Goal: Task Accomplishment & Management: Complete application form

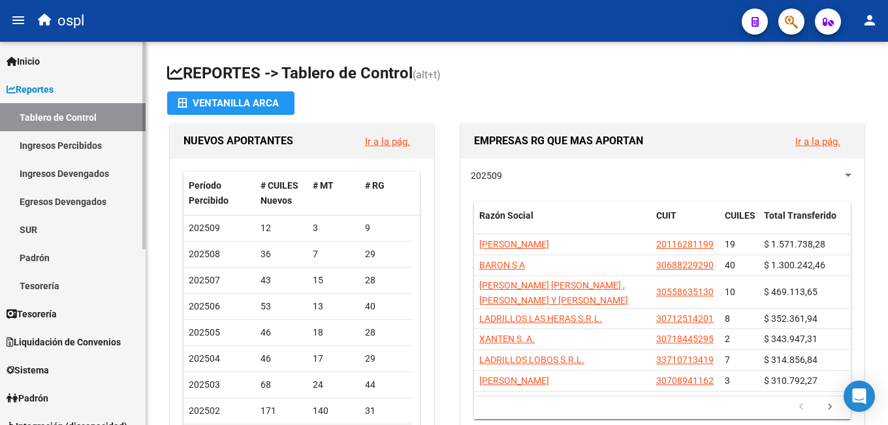
scroll to position [65, 0]
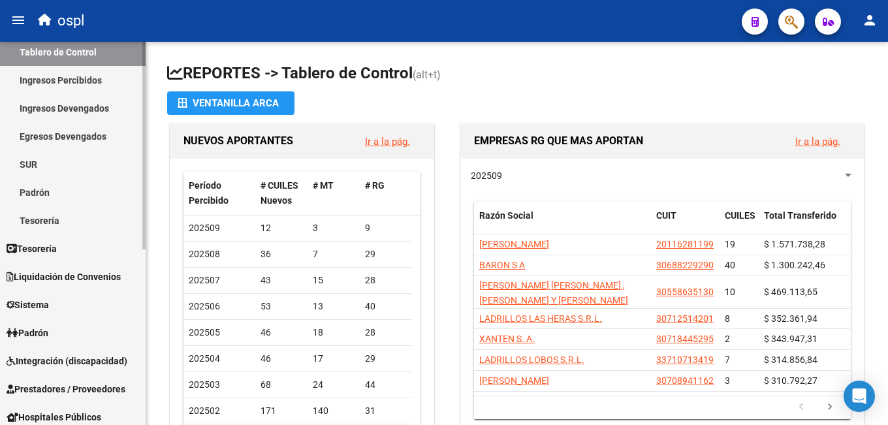
click at [69, 359] on span "Integración (discapacidad)" at bounding box center [67, 361] width 121 height 14
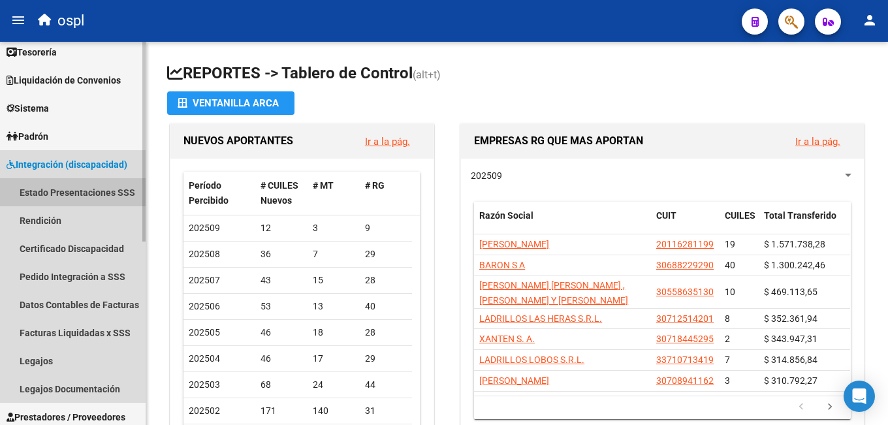
click at [89, 191] on link "Estado Presentaciones SSS" at bounding box center [73, 192] width 146 height 28
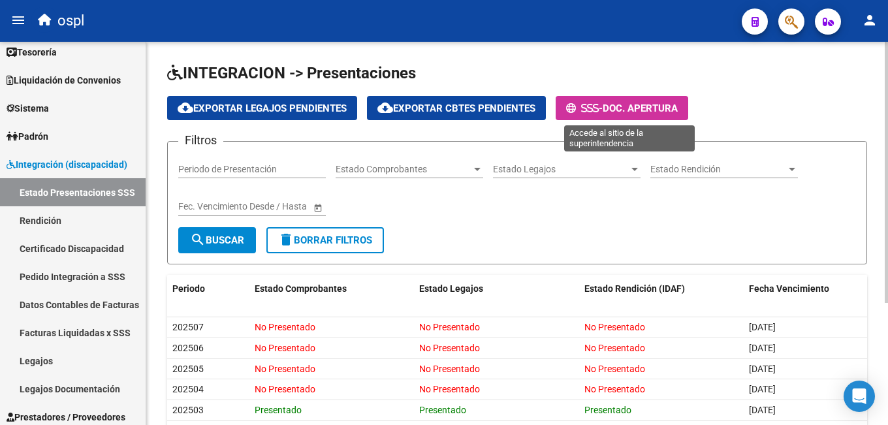
click at [622, 110] on span "Doc. Apertura" at bounding box center [640, 109] width 75 height 12
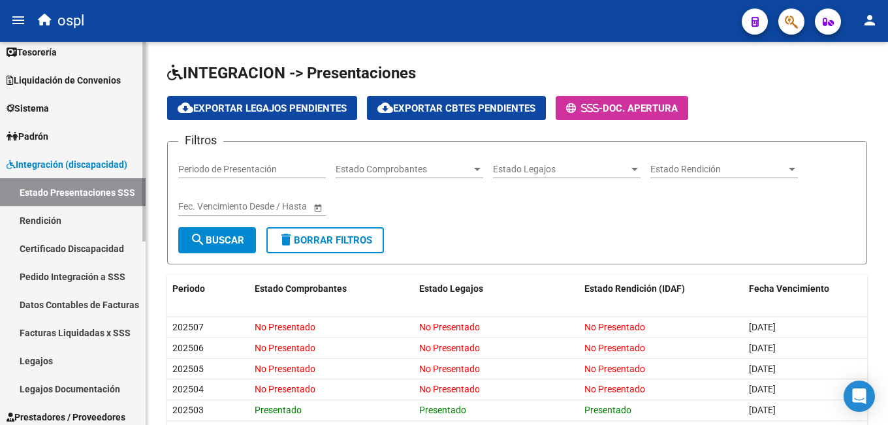
click at [54, 362] on link "Legajos" at bounding box center [73, 361] width 146 height 28
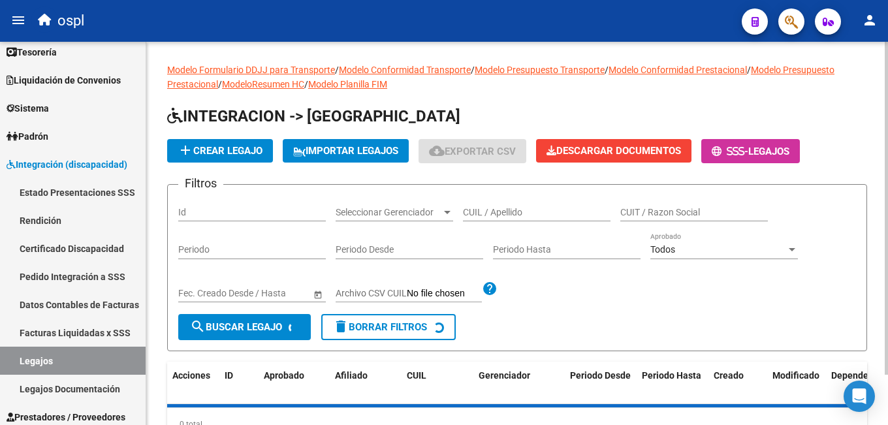
click at [504, 210] on input "CUIL / Apellido" at bounding box center [537, 212] width 148 height 11
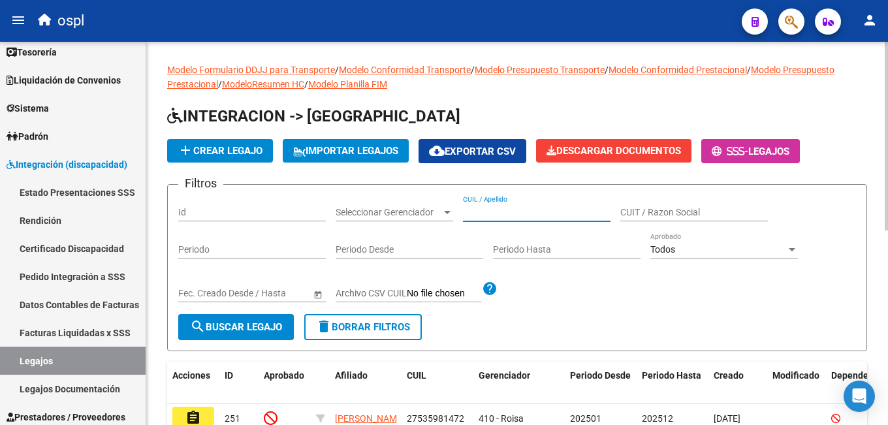
paste input "20536117750"
type input "20536117750"
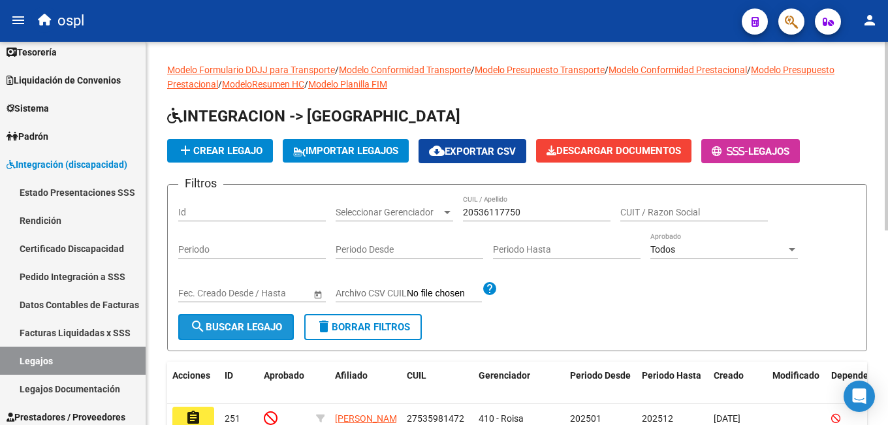
drag, startPoint x: 263, startPoint y: 326, endPoint x: 387, endPoint y: 323, distance: 124.8
click at [263, 325] on span "search Buscar Legajo" at bounding box center [236, 327] width 92 height 12
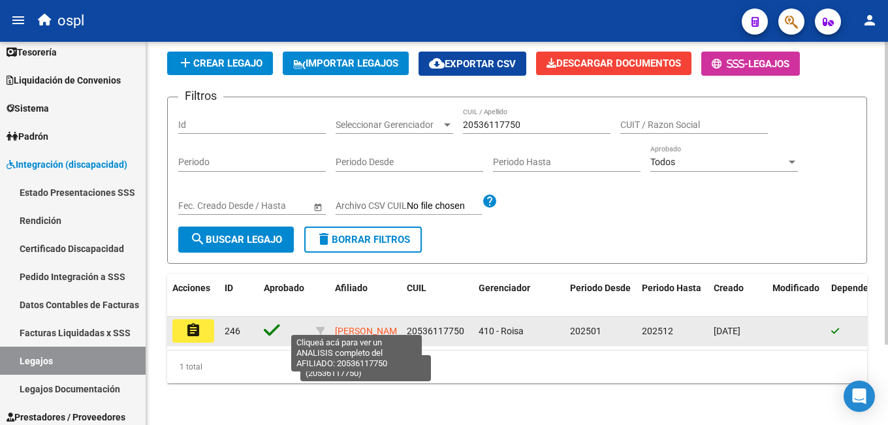
scroll to position [8, 0]
drag, startPoint x: 363, startPoint y: 331, endPoint x: 338, endPoint y: 315, distance: 29.4
click at [338, 324] on app-link-go-to "[PERSON_NAME]" at bounding box center [370, 331] width 70 height 15
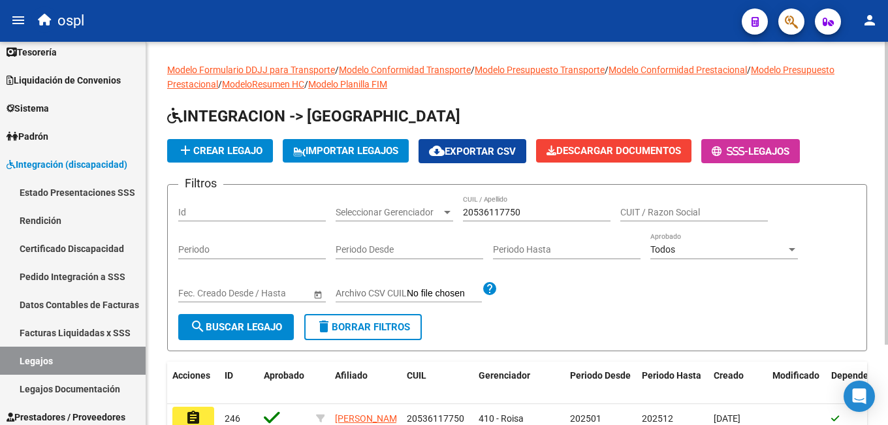
scroll to position [102, 0]
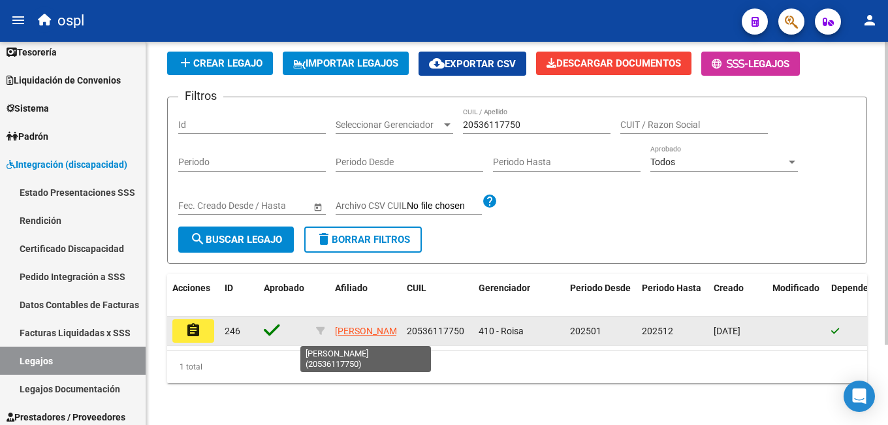
click at [383, 325] on app-link-go-to "[PERSON_NAME]" at bounding box center [370, 331] width 70 height 15
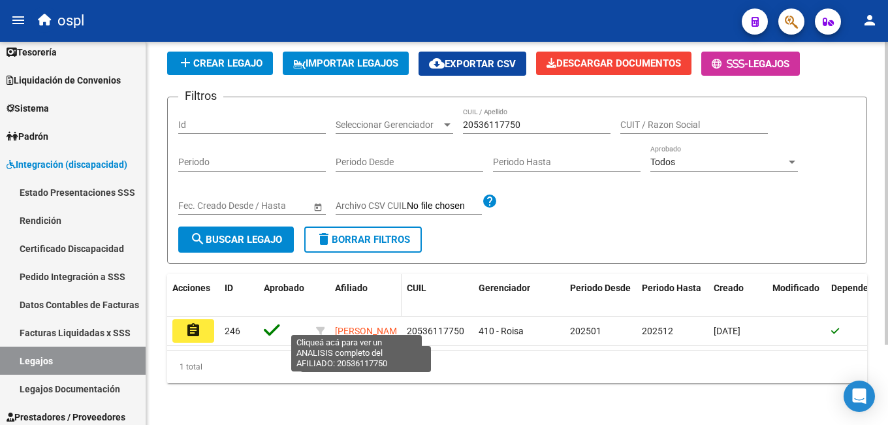
scroll to position [0, 0]
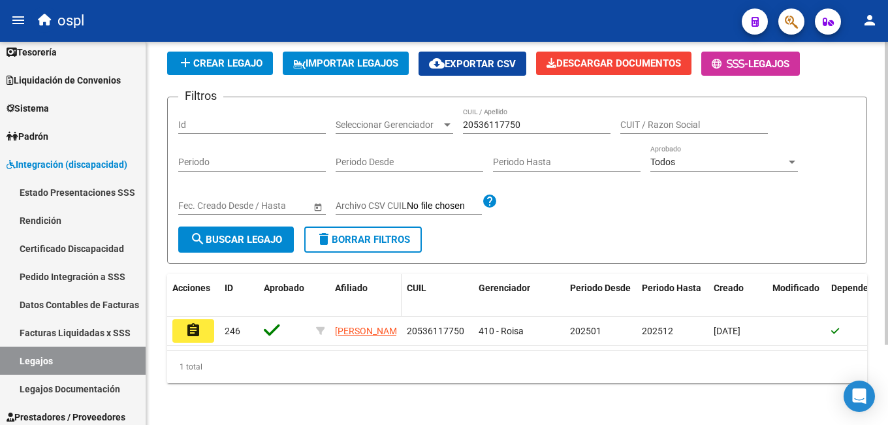
drag, startPoint x: 376, startPoint y: 327, endPoint x: 330, endPoint y: 296, distance: 55.6
click at [330, 296] on div "Acciones ID Aprobado Afiliado CUIL Gerenciador Periodo Desde Periodo Hasta Crea…" at bounding box center [517, 328] width 700 height 109
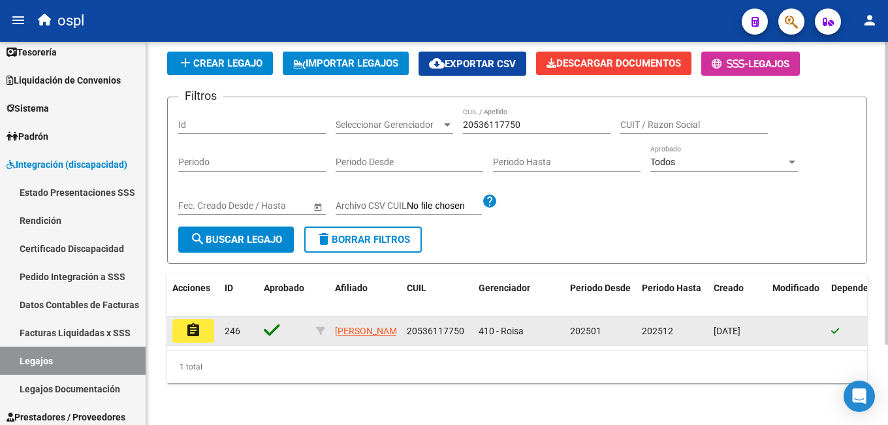
click at [411, 330] on datatable-body-cell "20536117750" at bounding box center [438, 331] width 72 height 29
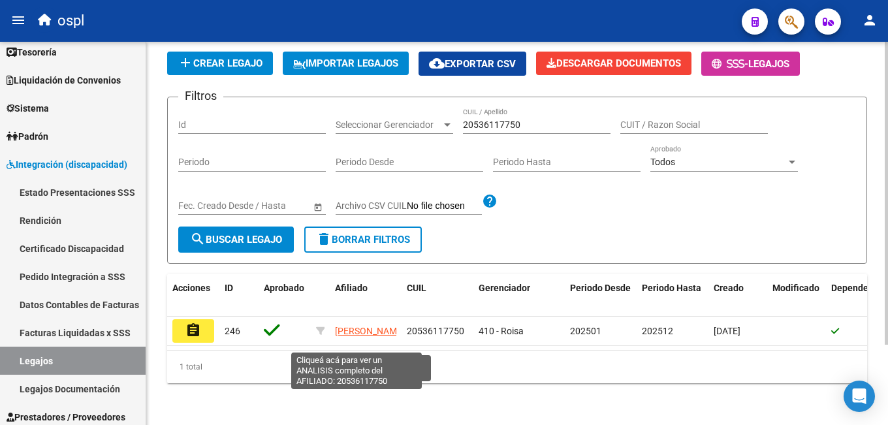
scroll to position [1, 0]
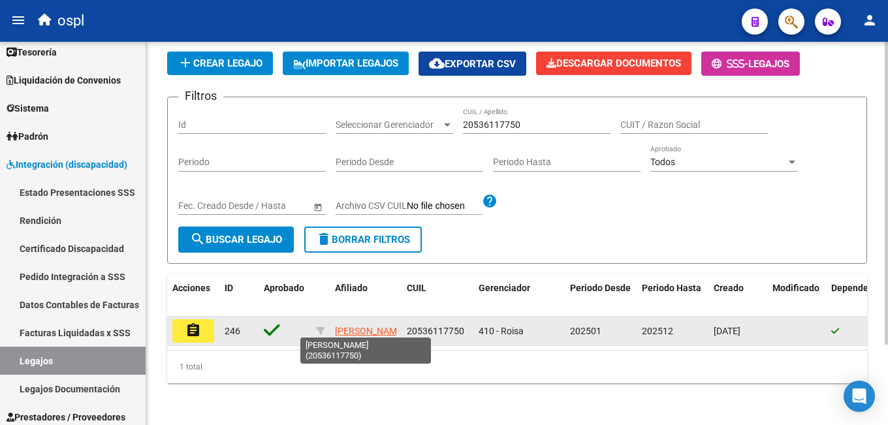
drag, startPoint x: 330, startPoint y: 312, endPoint x: 375, endPoint y: 327, distance: 46.9
click at [375, 327] on datatable-body-cell "[PERSON_NAME]" at bounding box center [366, 331] width 72 height 29
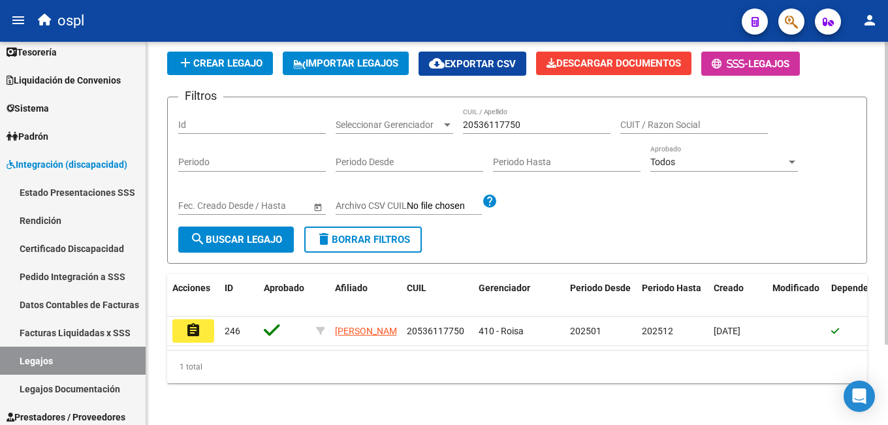
copy span "[PERSON_NAME]"
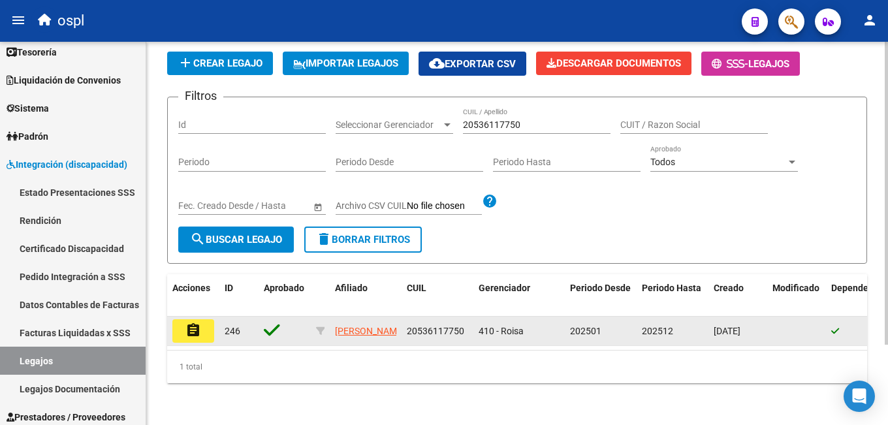
click at [184, 323] on button "assignment" at bounding box center [193, 331] width 42 height 24
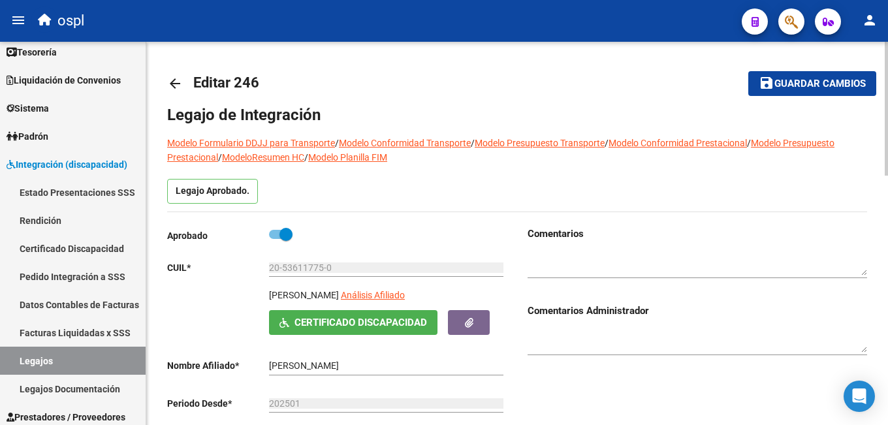
click at [174, 86] on mat-icon "arrow_back" at bounding box center [175, 84] width 16 height 16
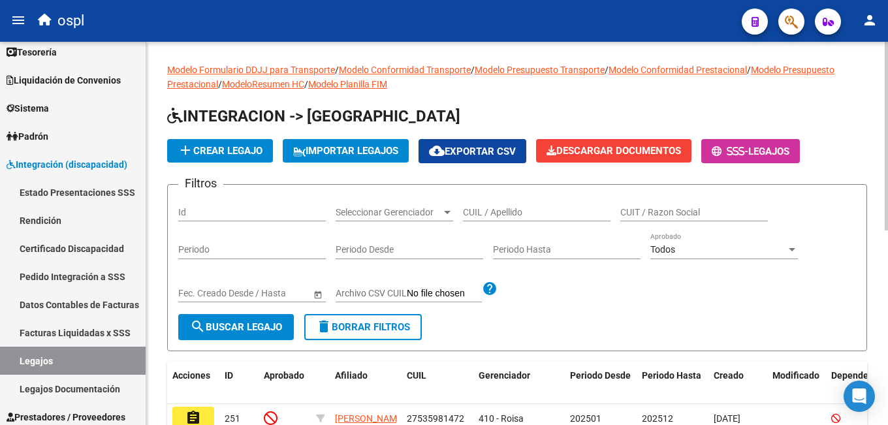
click at [486, 221] on div "CUIL / Apellido" at bounding box center [537, 208] width 148 height 26
paste input "20536484672"
type input "20536484672"
drag, startPoint x: 223, startPoint y: 325, endPoint x: 248, endPoint y: 321, distance: 25.2
click at [223, 325] on span "search Buscar Legajo" at bounding box center [236, 327] width 92 height 12
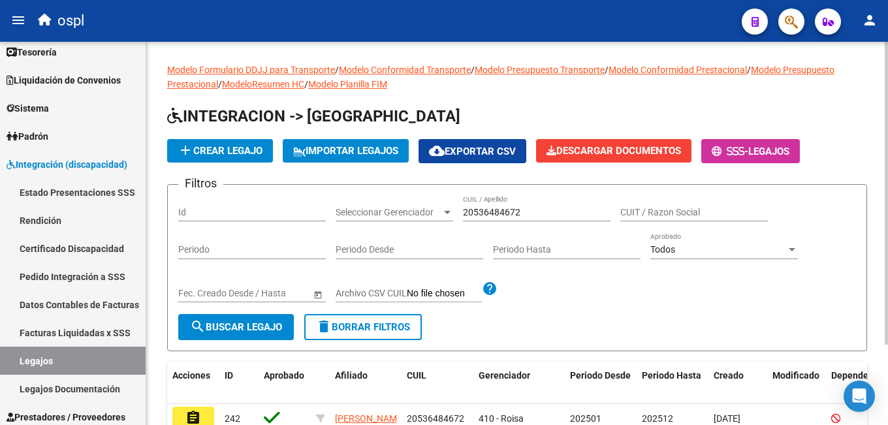
scroll to position [102, 0]
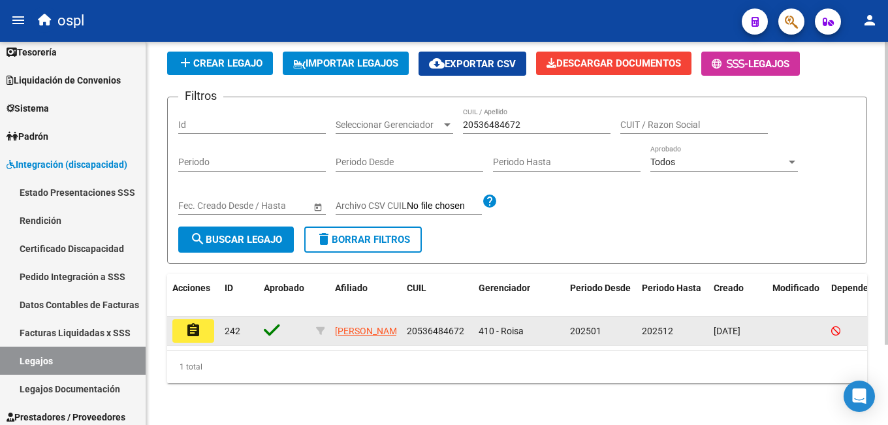
click at [182, 319] on button "assignment" at bounding box center [193, 331] width 42 height 24
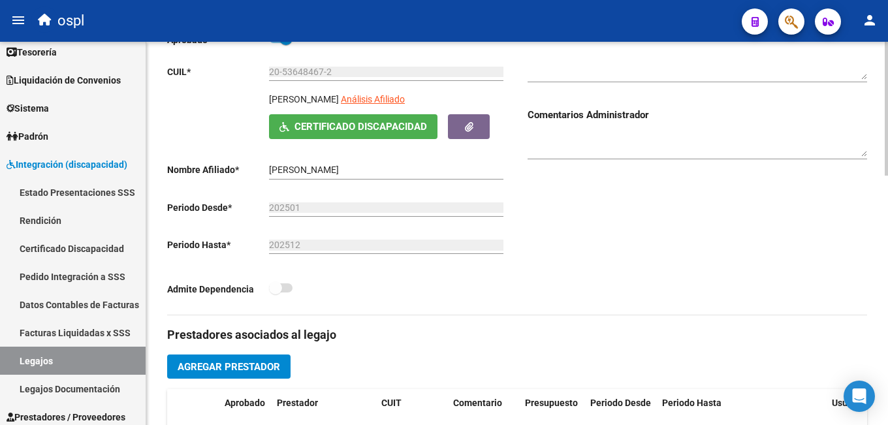
scroll to position [131, 0]
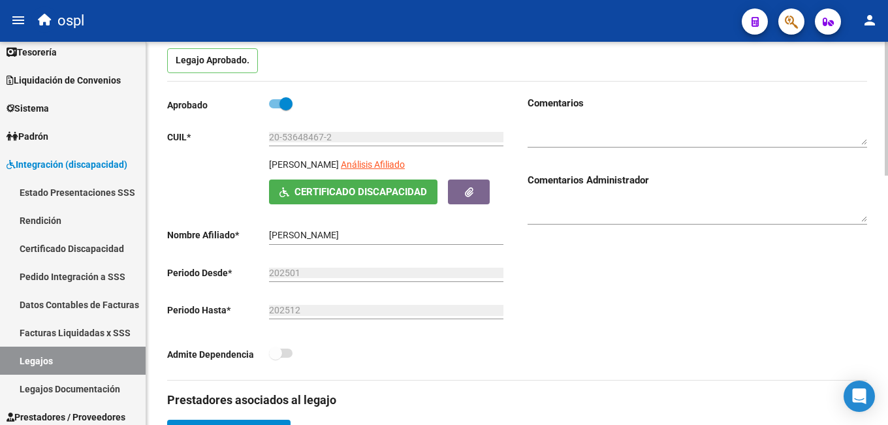
drag, startPoint x: 272, startPoint y: 165, endPoint x: 375, endPoint y: 163, distance: 103.2
click at [339, 163] on p "[PERSON_NAME]" at bounding box center [304, 164] width 70 height 14
copy p "[PERSON_NAME]"
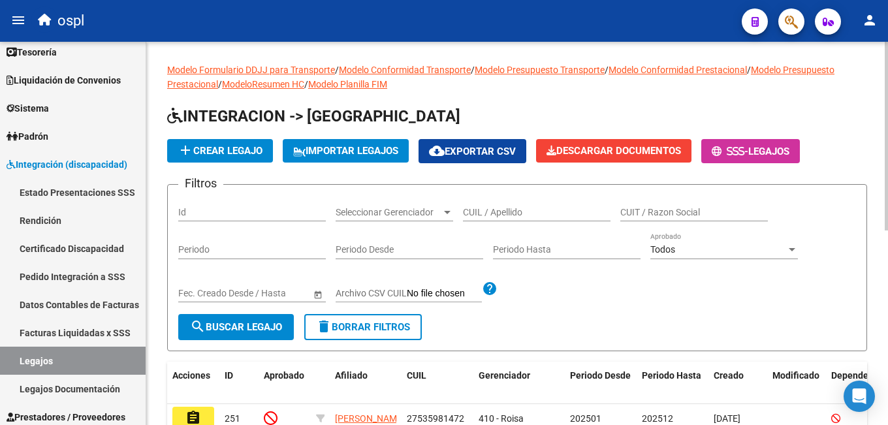
click at [496, 206] on div "CUIL / Apellido" at bounding box center [537, 208] width 148 height 26
paste input "20555868929"
type input "20555868929"
click at [248, 321] on button "search Buscar Legajo" at bounding box center [236, 327] width 116 height 26
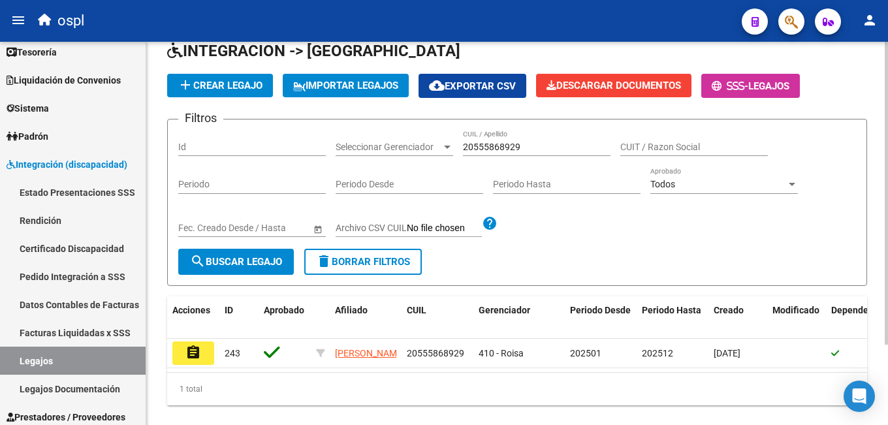
scroll to position [102, 0]
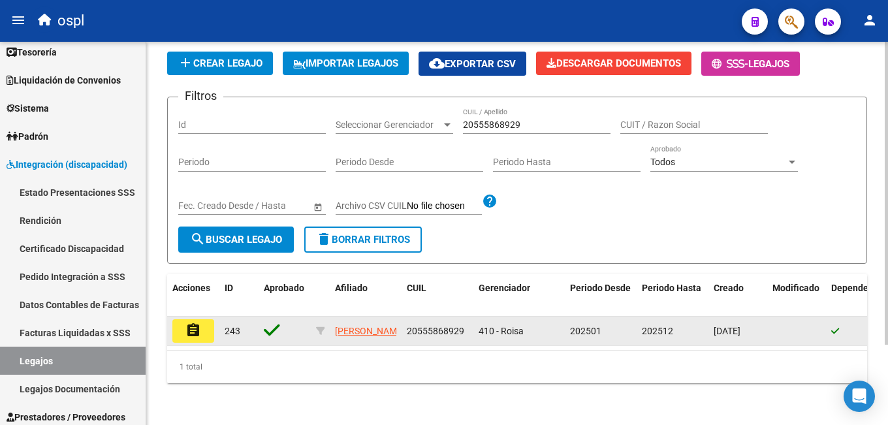
click at [202, 319] on button "assignment" at bounding box center [193, 331] width 42 height 24
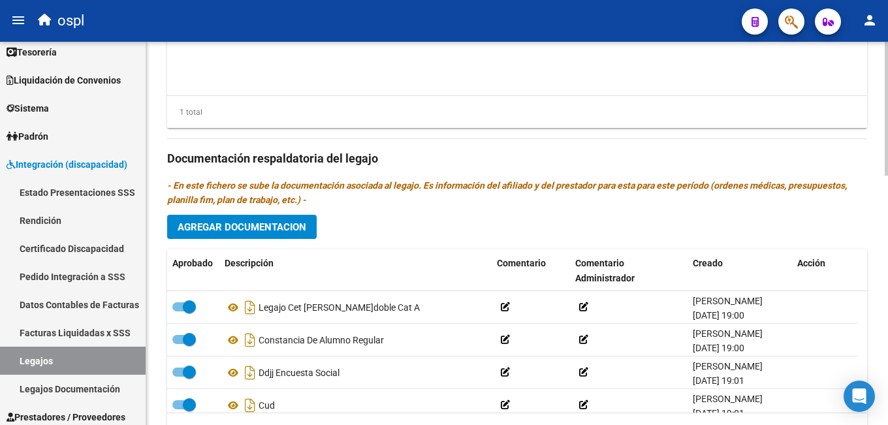
scroll to position [457, 0]
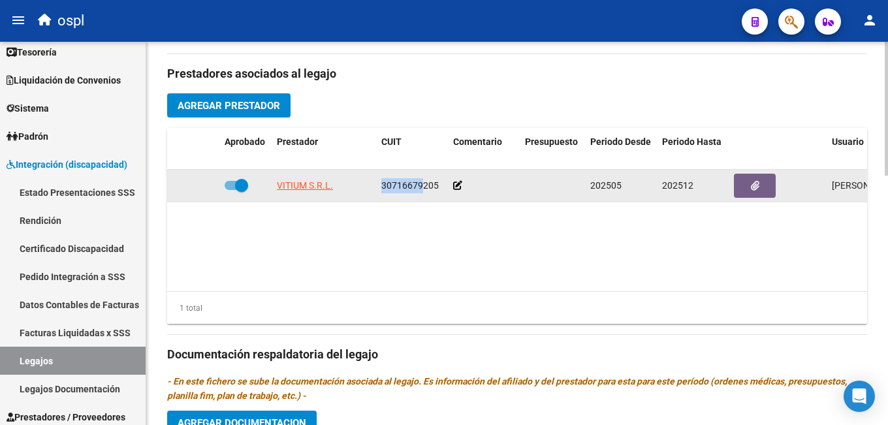
drag, startPoint x: 379, startPoint y: 185, endPoint x: 423, endPoint y: 185, distance: 43.8
click at [423, 185] on datatable-body-cell "30716679205" at bounding box center [412, 186] width 72 height 32
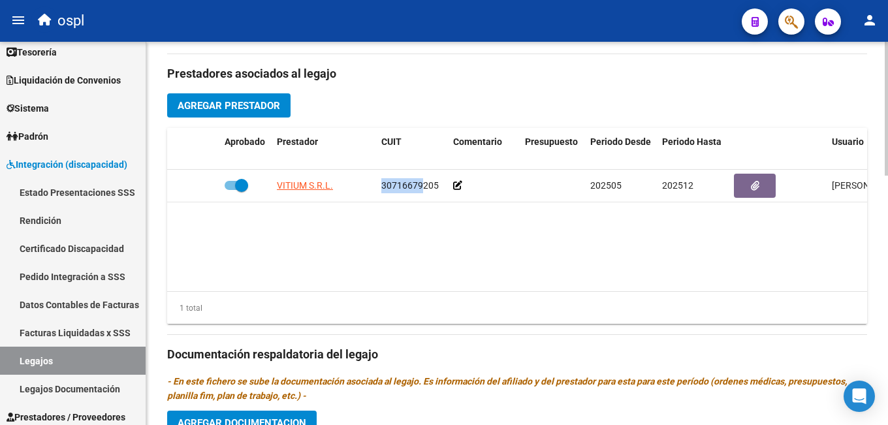
scroll to position [261, 0]
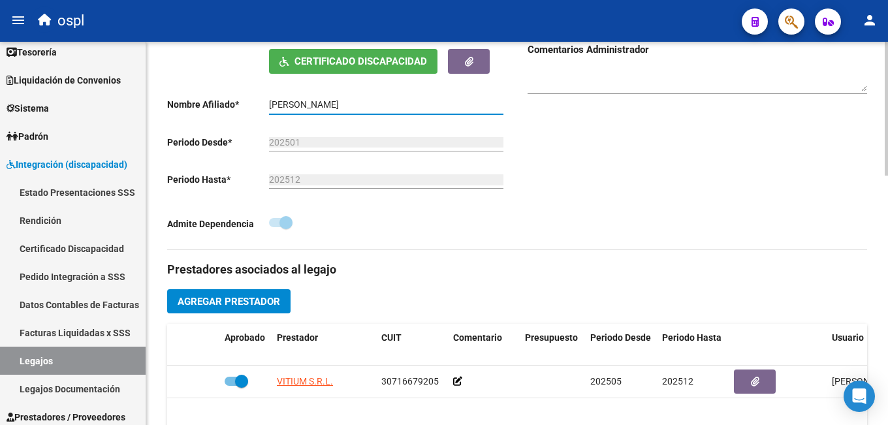
drag, startPoint x: 269, startPoint y: 103, endPoint x: 376, endPoint y: 103, distance: 107.1
click at [376, 103] on input "[PERSON_NAME]" at bounding box center [386, 104] width 234 height 11
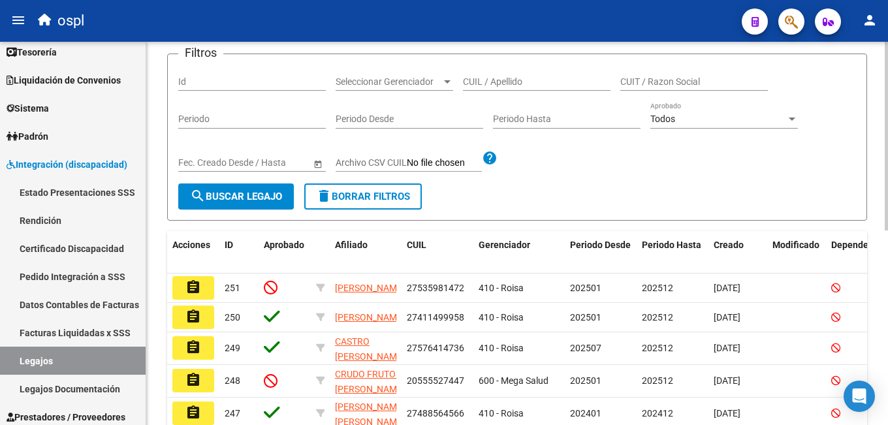
scroll to position [65, 0]
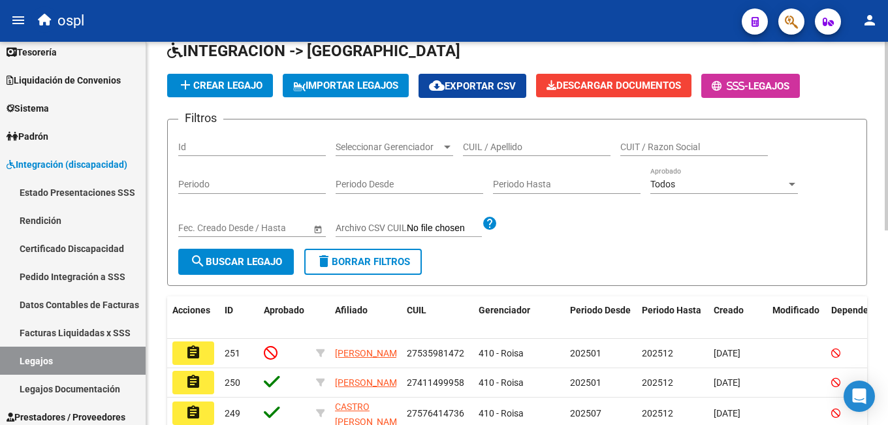
click at [516, 153] on div "CUIL / Apellido" at bounding box center [537, 143] width 148 height 26
paste input "20431753929"
type input "20431753929"
click at [226, 263] on span "search Buscar Legajo" at bounding box center [236, 262] width 92 height 12
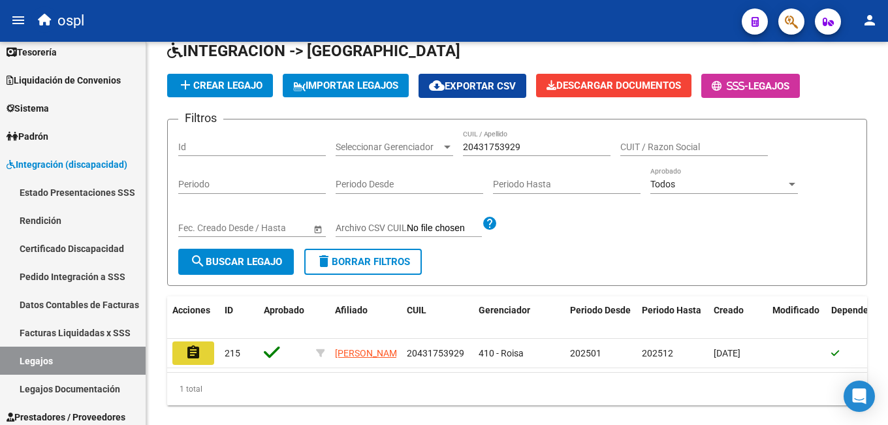
click at [193, 353] on mat-icon "assignment" at bounding box center [193, 353] width 16 height 16
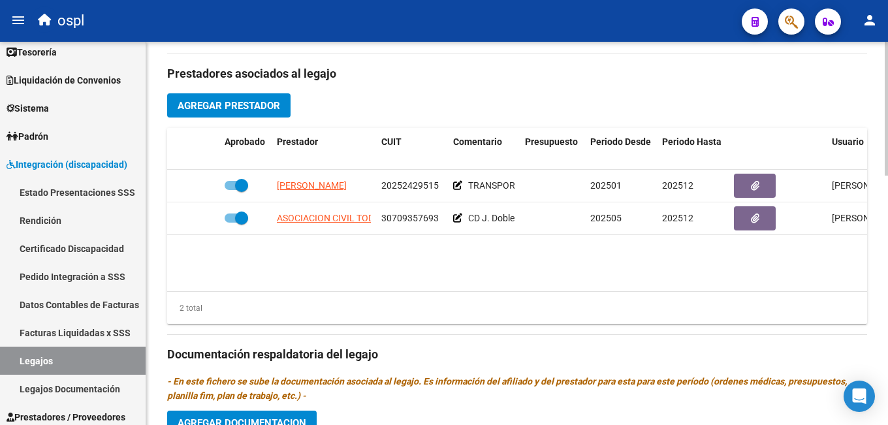
scroll to position [588, 0]
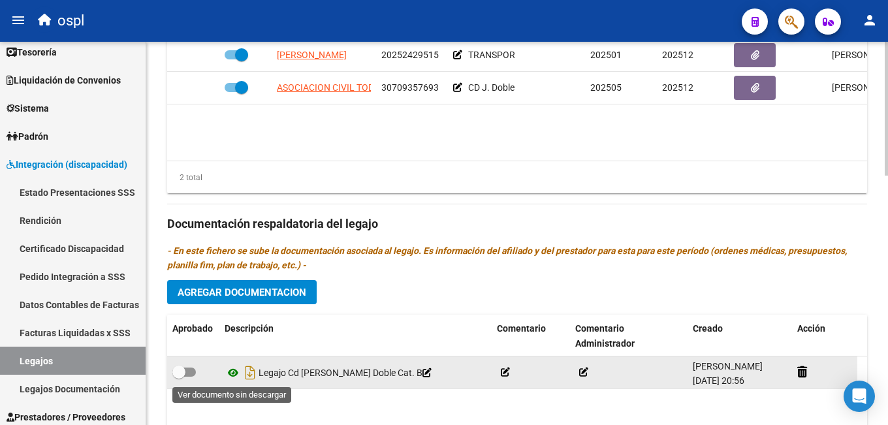
click at [234, 376] on icon at bounding box center [233, 373] width 17 height 16
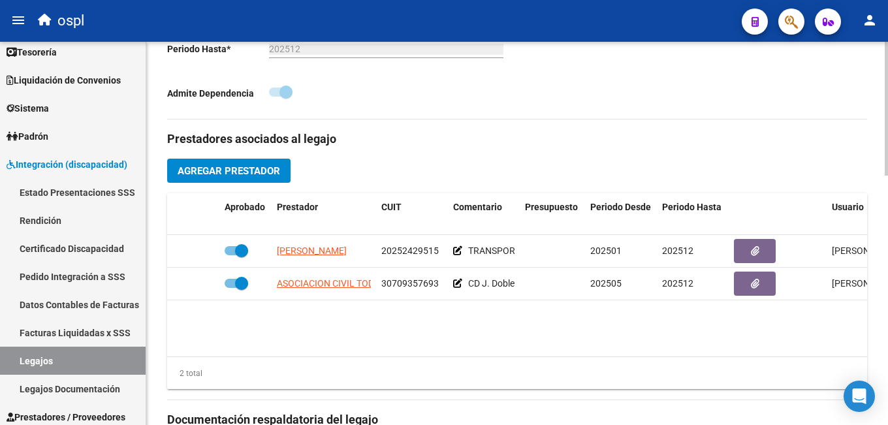
scroll to position [653, 0]
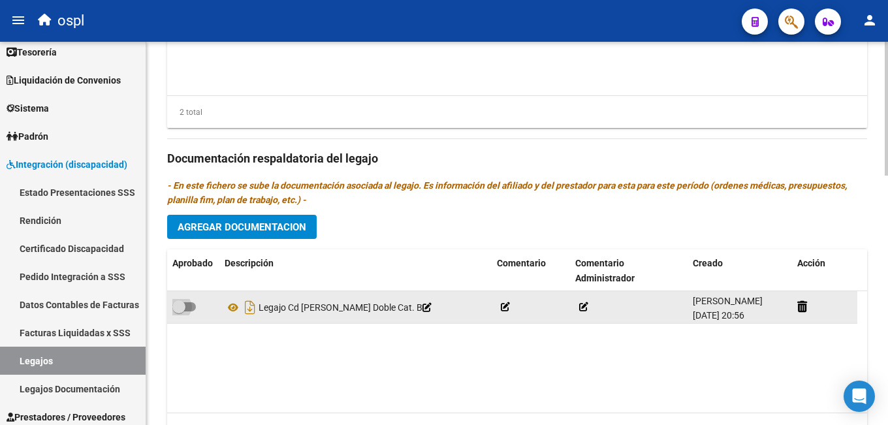
click at [188, 309] on span at bounding box center [184, 306] width 24 height 9
click at [179, 312] on input "checkbox" at bounding box center [178, 312] width 1 height 1
checkbox input "true"
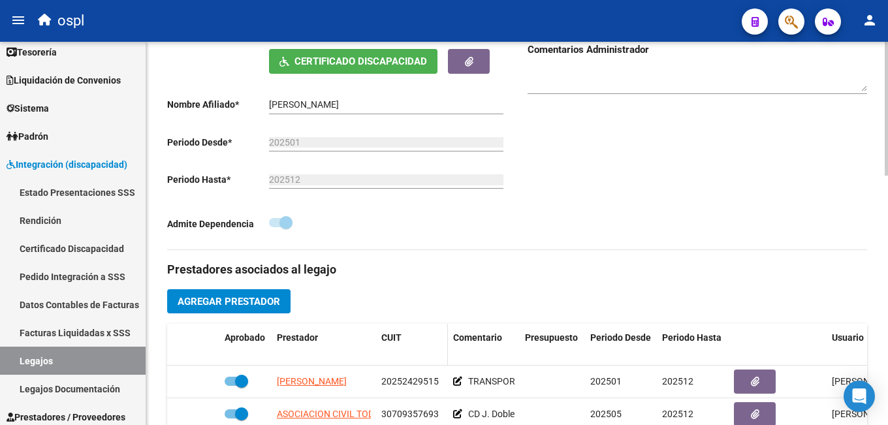
scroll to position [196, 0]
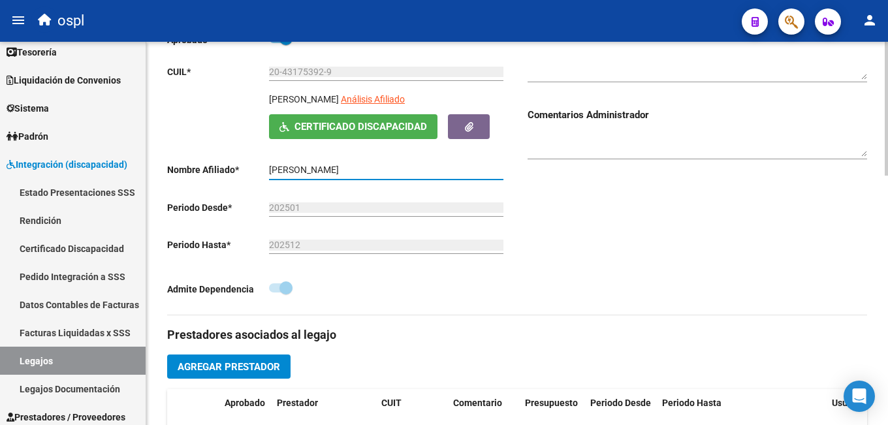
drag, startPoint x: 270, startPoint y: 170, endPoint x: 365, endPoint y: 167, distance: 95.4
click at [365, 167] on input "[PERSON_NAME]" at bounding box center [386, 170] width 234 height 11
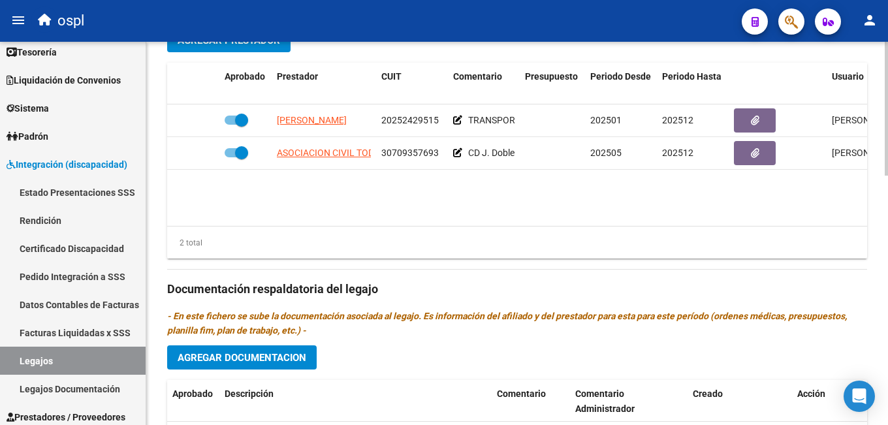
scroll to position [653, 0]
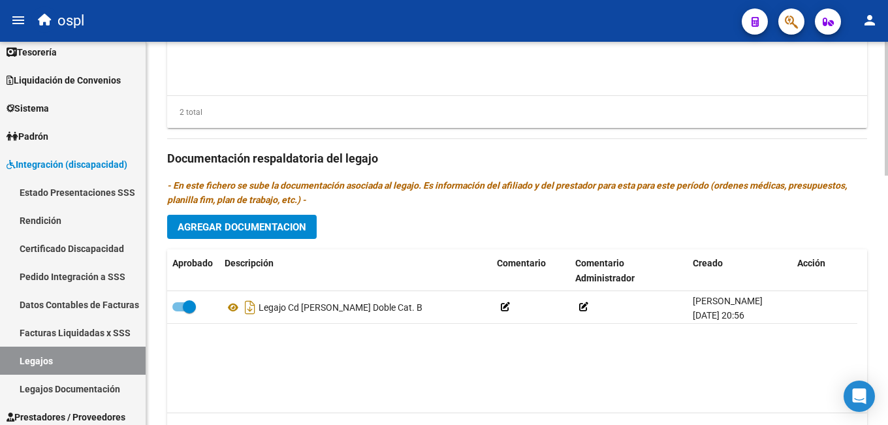
click at [293, 238] on button "Agregar Documentacion" at bounding box center [242, 227] width 150 height 24
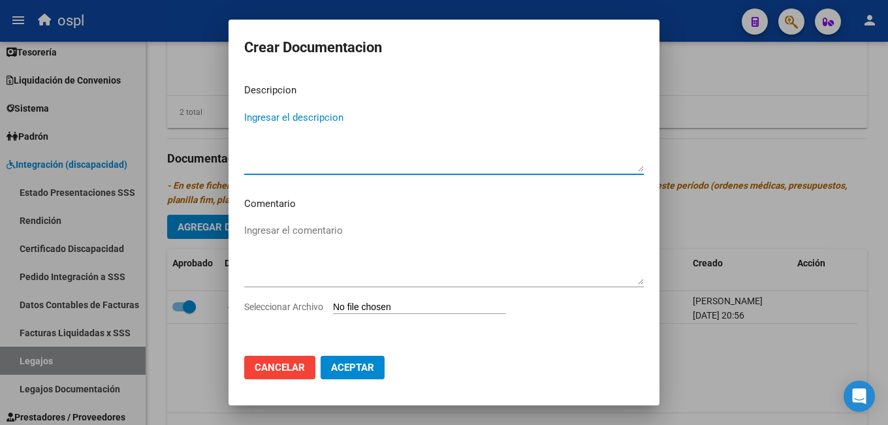
click at [353, 306] on input "Seleccionar Archivo" at bounding box center [419, 308] width 173 height 12
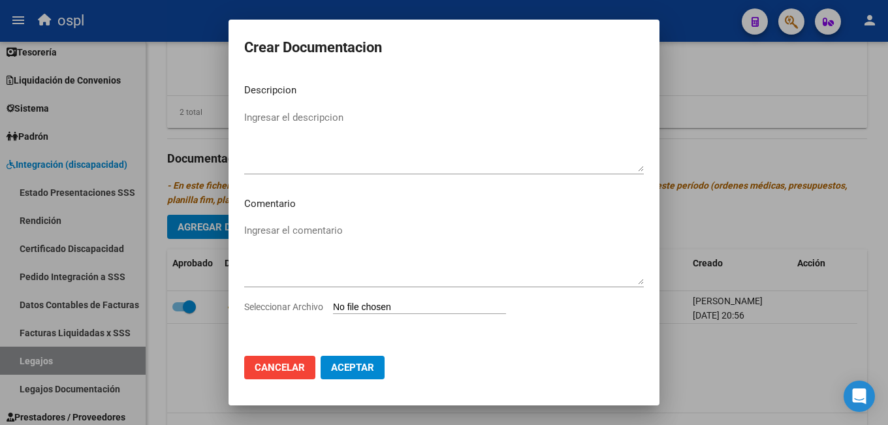
type input "C:\fakepath\[PERSON_NAME].jpg"
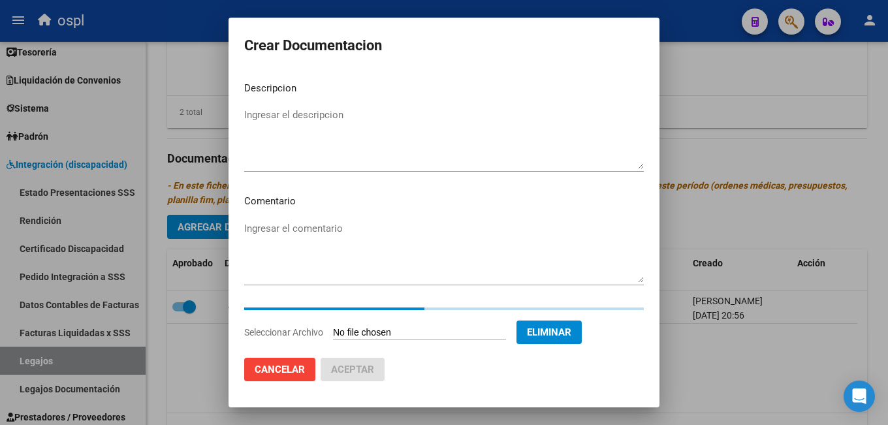
click at [336, 110] on textarea "Ingresar el descripcion" at bounding box center [444, 138] width 400 height 61
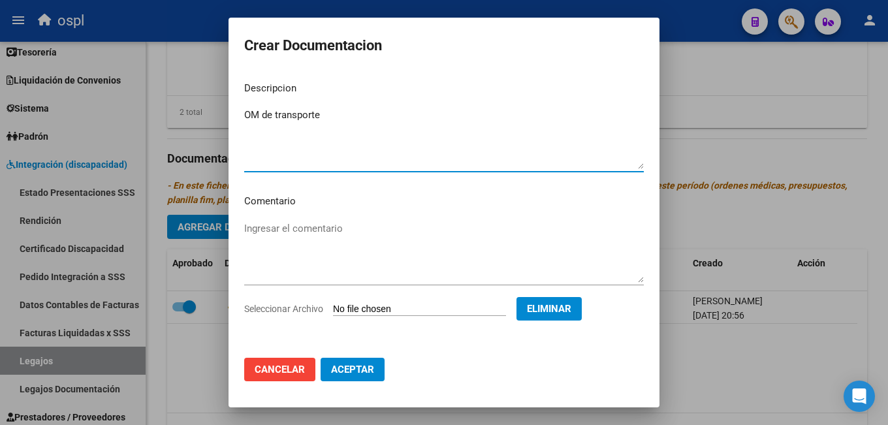
type textarea "OM de transporte"
click at [347, 381] on button "Aceptar" at bounding box center [353, 370] width 64 height 24
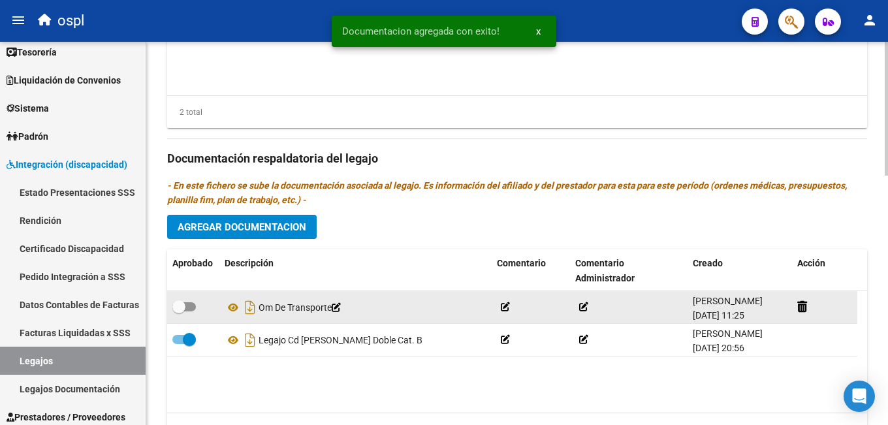
click at [196, 307] on div at bounding box center [193, 307] width 42 height 17
click at [185, 305] on span at bounding box center [178, 306] width 13 height 13
click at [179, 312] on input "checkbox" at bounding box center [178, 312] width 1 height 1
checkbox input "true"
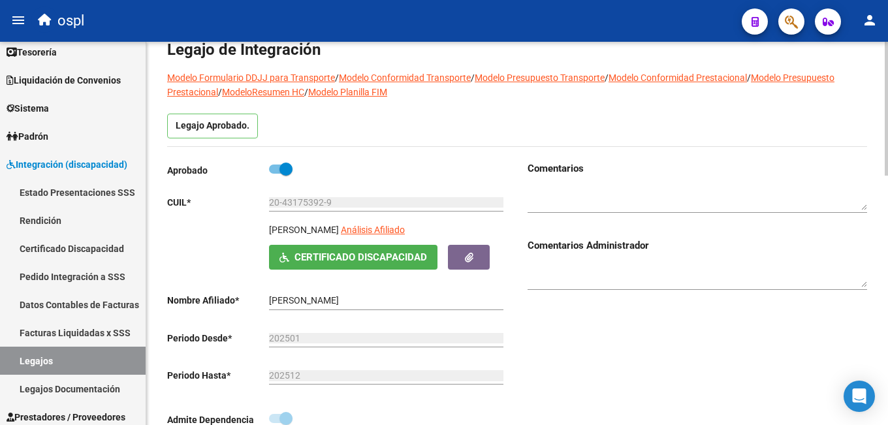
scroll to position [0, 0]
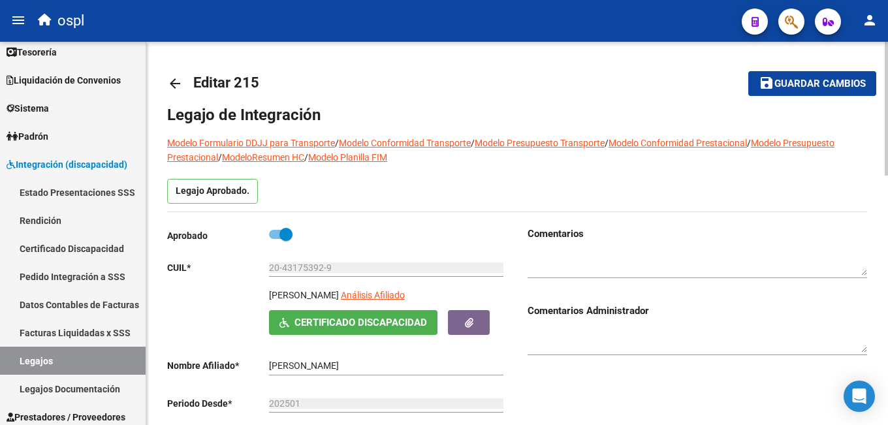
click at [835, 84] on span "Guardar cambios" at bounding box center [820, 84] width 91 height 12
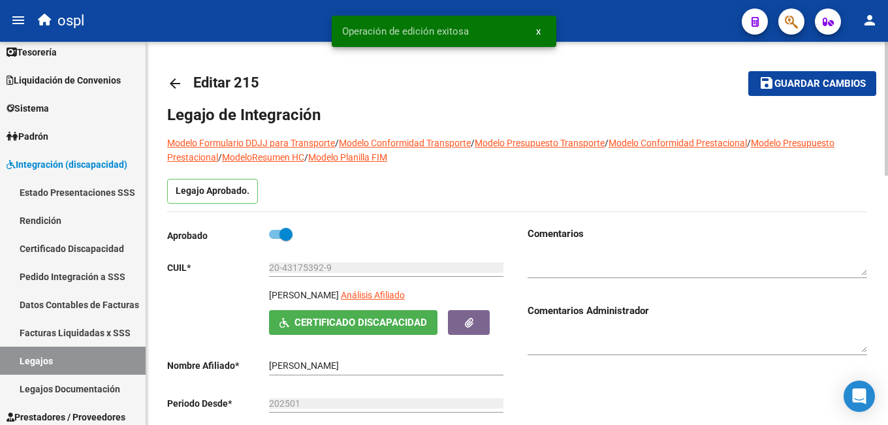
click at [170, 85] on mat-icon "arrow_back" at bounding box center [175, 84] width 16 height 16
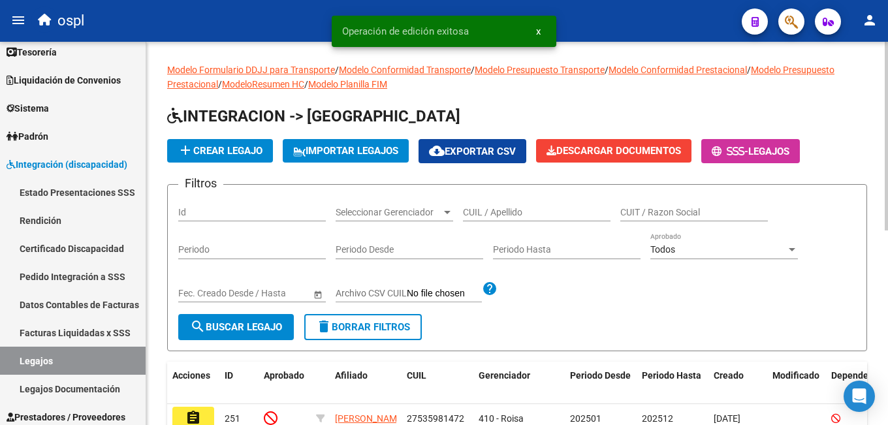
click at [482, 210] on input "CUIL / Apellido" at bounding box center [537, 212] width 148 height 11
paste input "27569318489"
type input "27569318489"
drag, startPoint x: 271, startPoint y: 316, endPoint x: 280, endPoint y: 317, distance: 9.2
click at [270, 317] on button "search Buscar Legajo" at bounding box center [236, 327] width 116 height 26
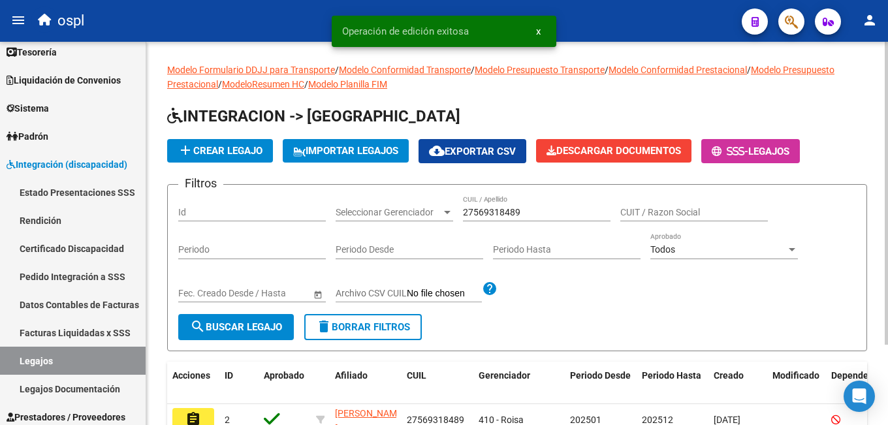
scroll to position [102, 0]
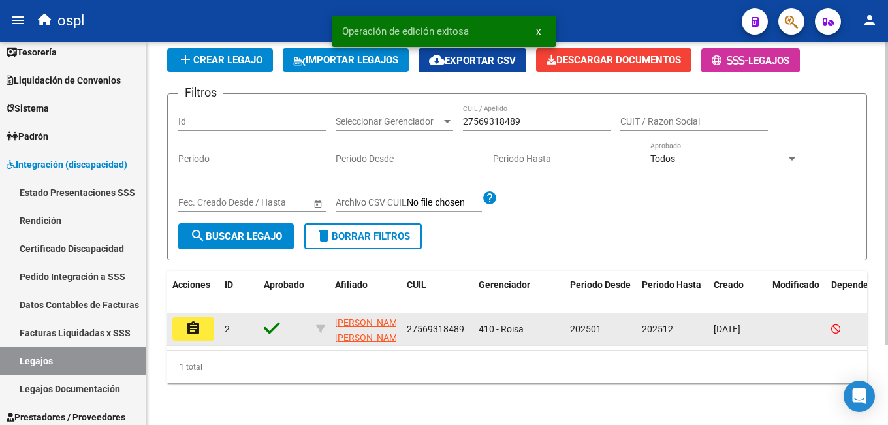
drag, startPoint x: 193, startPoint y: 319, endPoint x: 200, endPoint y: 317, distance: 7.0
click at [194, 321] on mat-icon "assignment" at bounding box center [193, 329] width 16 height 16
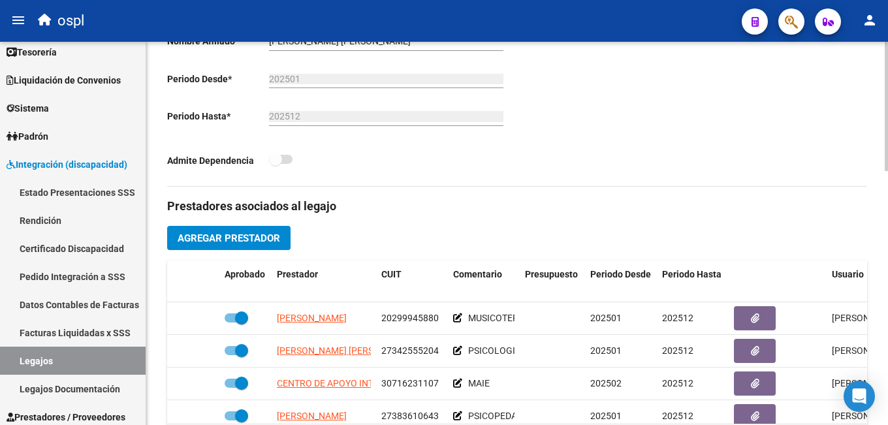
scroll to position [163, 0]
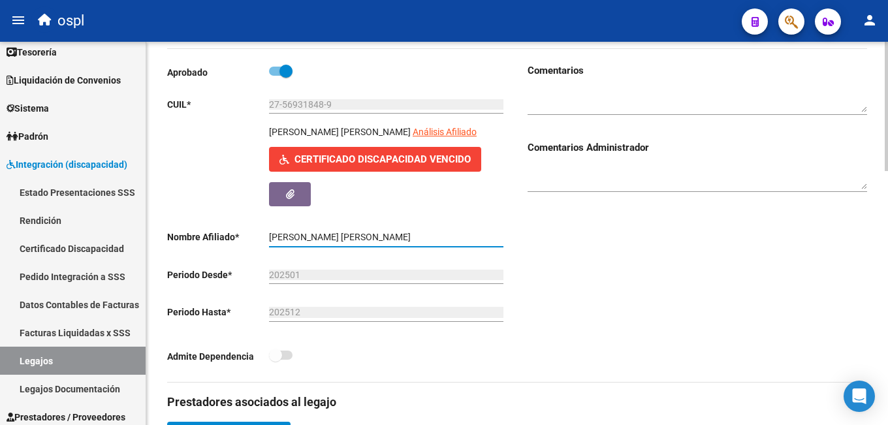
drag, startPoint x: 269, startPoint y: 238, endPoint x: 412, endPoint y: 242, distance: 143.1
click at [412, 242] on input "[PERSON_NAME] [PERSON_NAME]" at bounding box center [386, 237] width 234 height 11
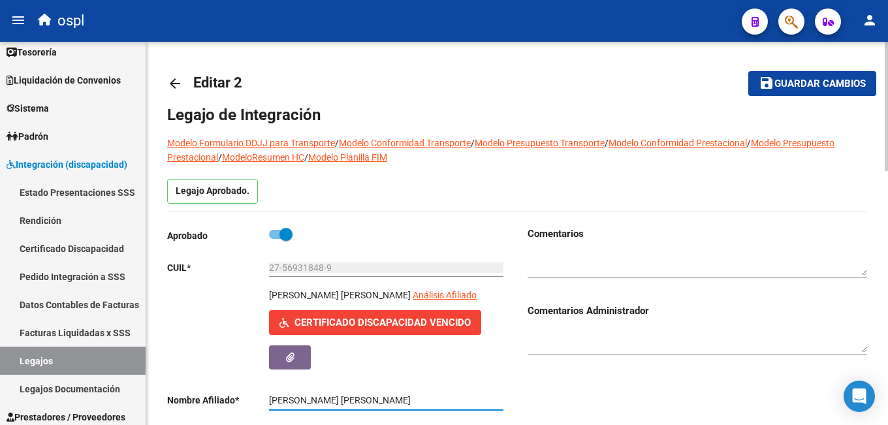
click at [178, 88] on mat-icon "arrow_back" at bounding box center [175, 84] width 16 height 16
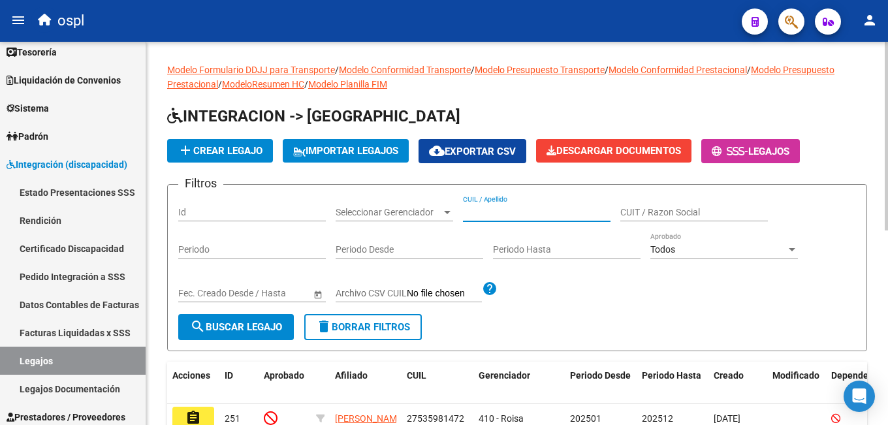
click at [495, 217] on input "CUIL / Apellido" at bounding box center [537, 212] width 148 height 11
paste input "20550790409"
type input "20550790409"
click at [247, 320] on button "search Buscar Legajo" at bounding box center [236, 327] width 116 height 26
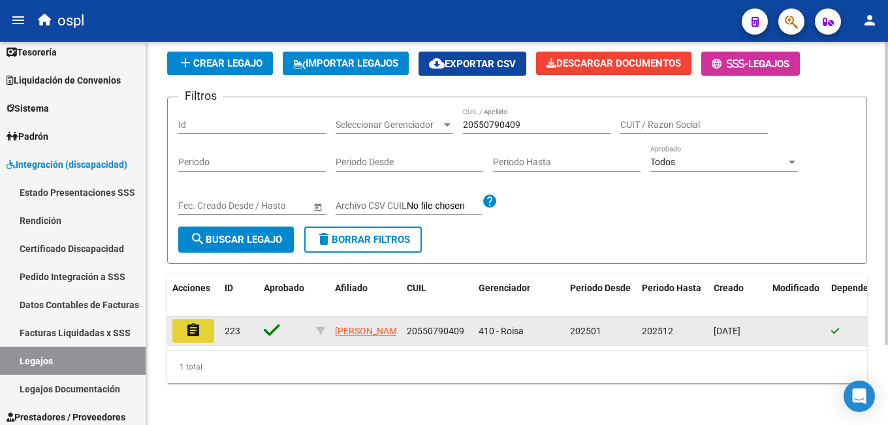
click at [197, 323] on mat-icon "assignment" at bounding box center [193, 331] width 16 height 16
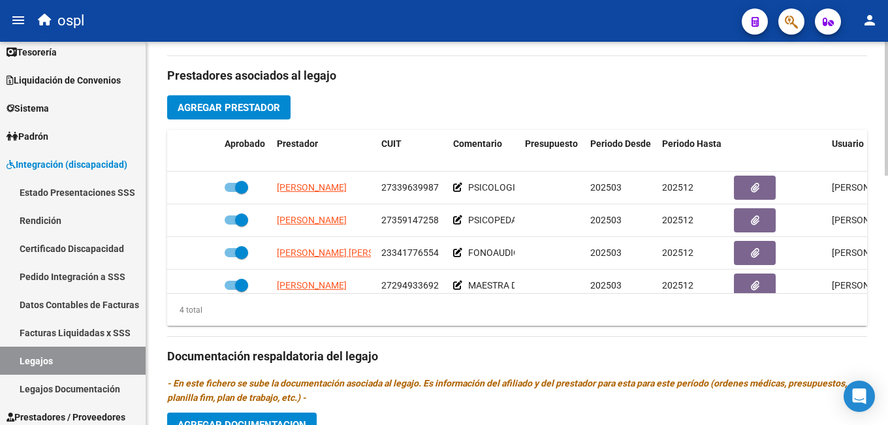
scroll to position [194, 0]
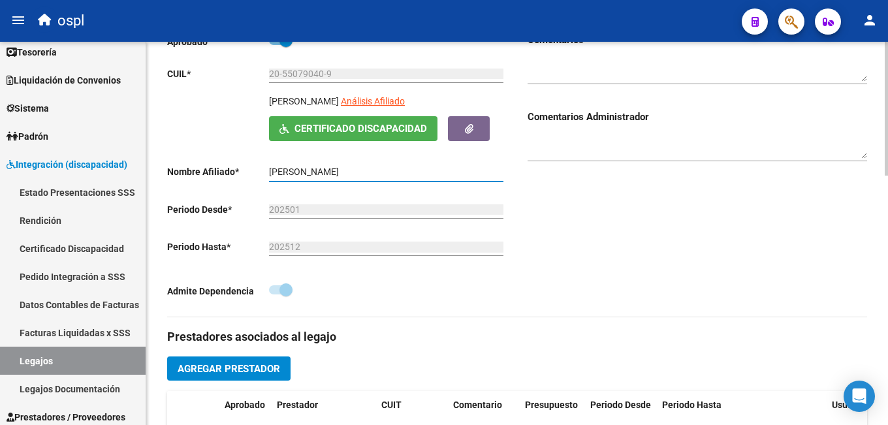
drag, startPoint x: 272, startPoint y: 171, endPoint x: 440, endPoint y: 171, distance: 167.2
click at [440, 171] on input "[PERSON_NAME]" at bounding box center [386, 172] width 234 height 11
